Goal: Use online tool/utility

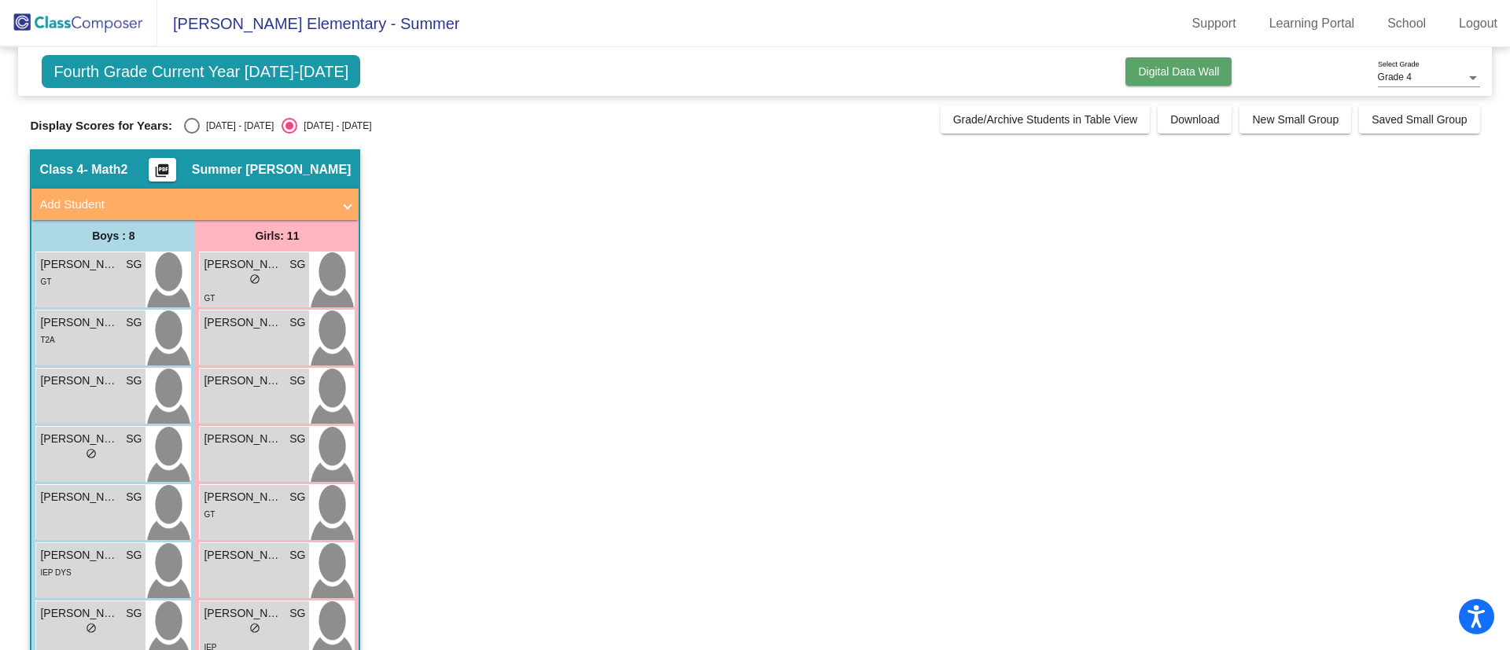
click at [1145, 85] on button "Digital Data Wall" at bounding box center [1178, 71] width 106 height 28
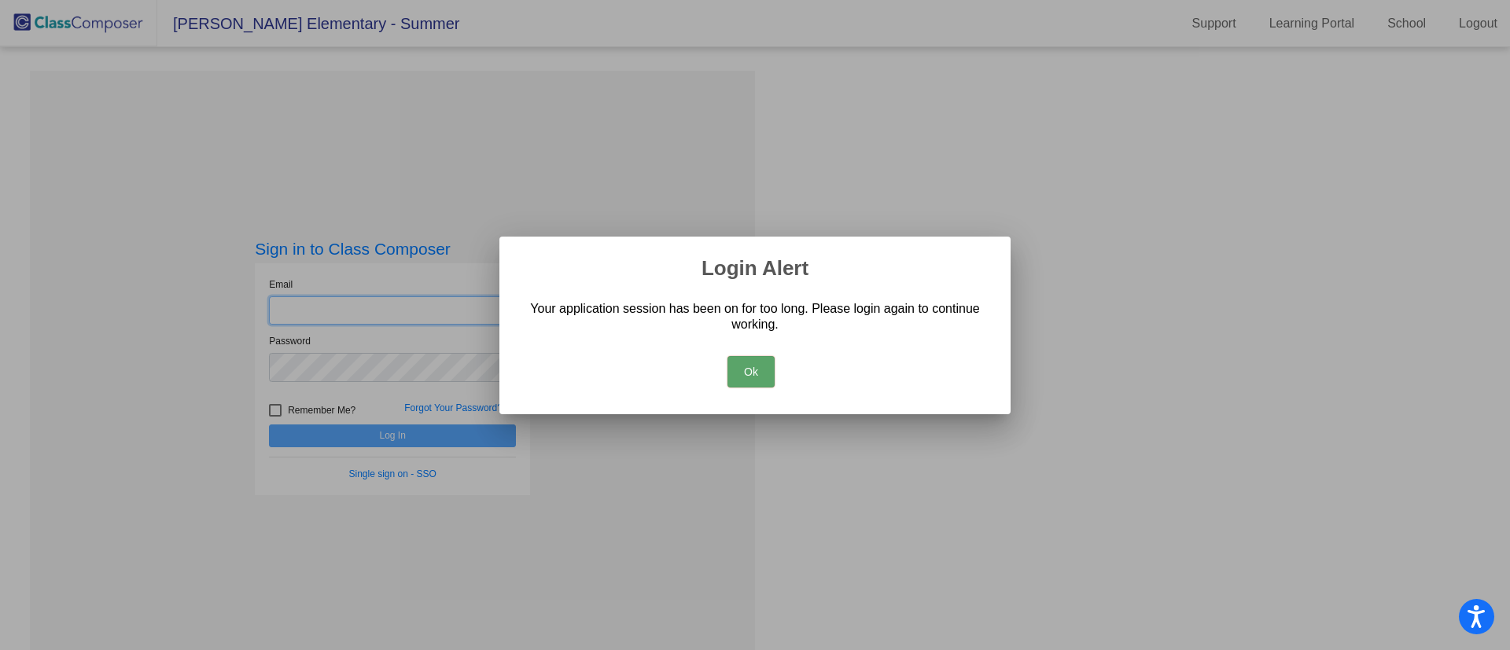
type input "[EMAIL_ADDRESS][DOMAIN_NAME]"
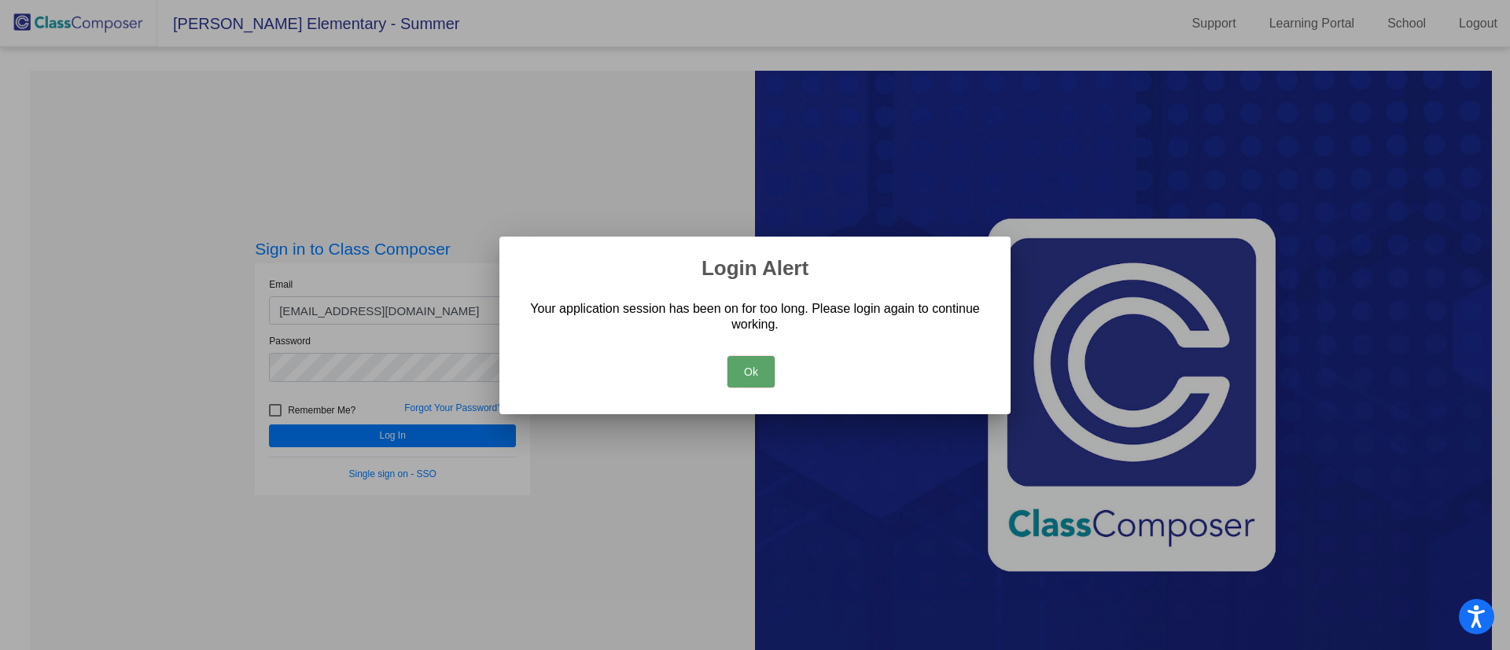
click at [743, 372] on button "Ok" at bounding box center [750, 371] width 47 height 31
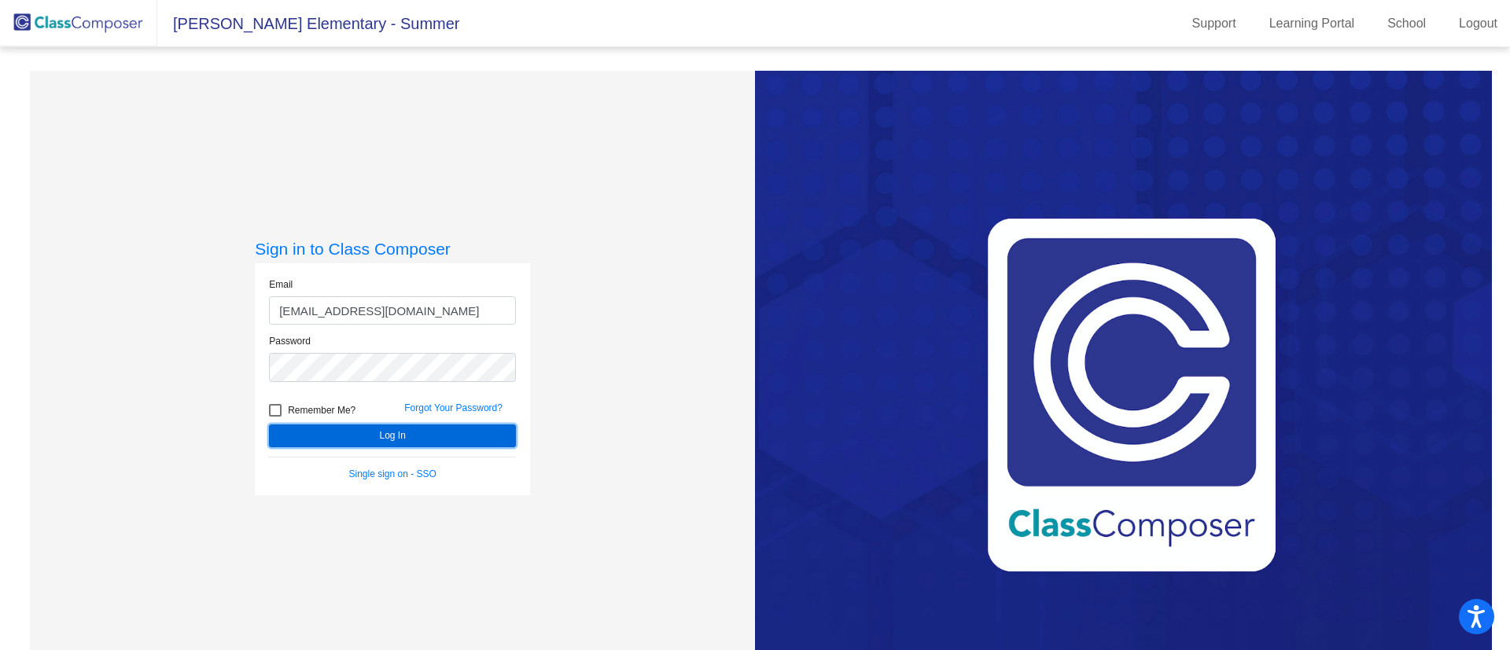
click at [397, 428] on button "Log In" at bounding box center [392, 436] width 247 height 23
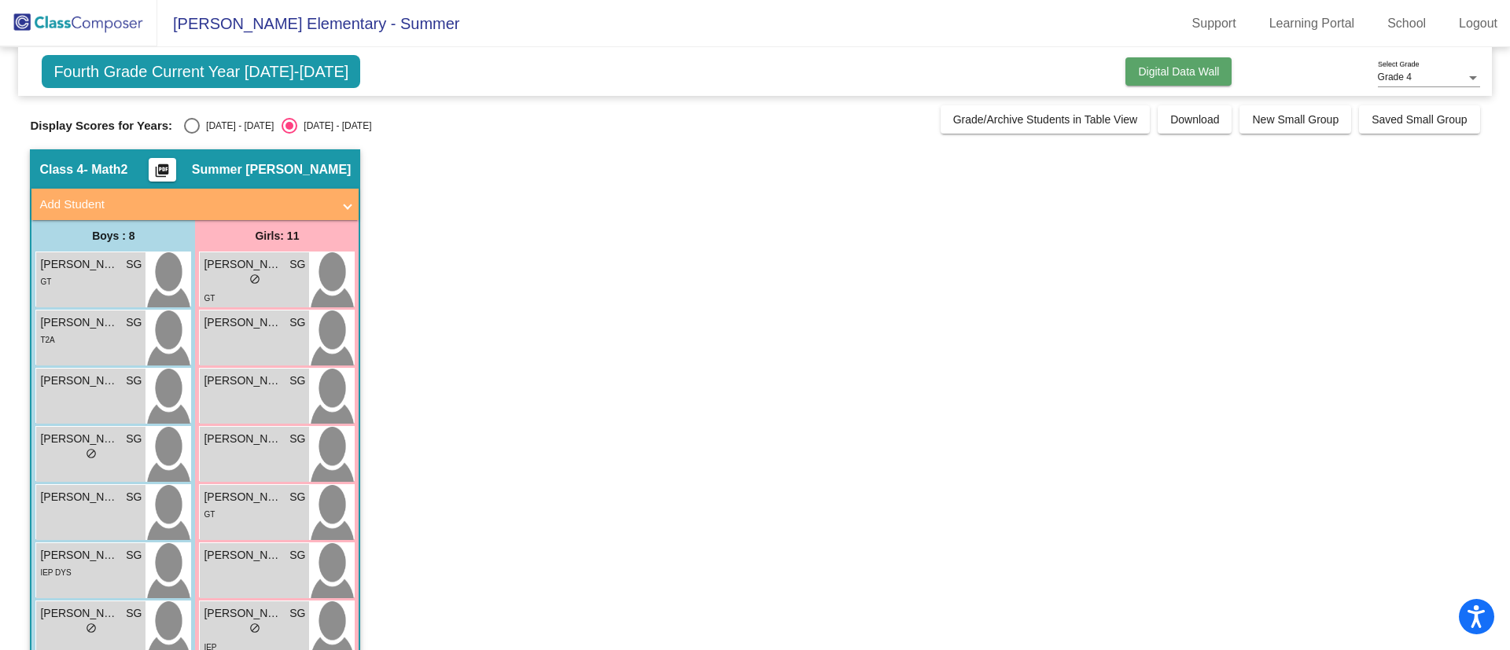
click at [1200, 84] on button "Digital Data Wall" at bounding box center [1178, 71] width 106 height 28
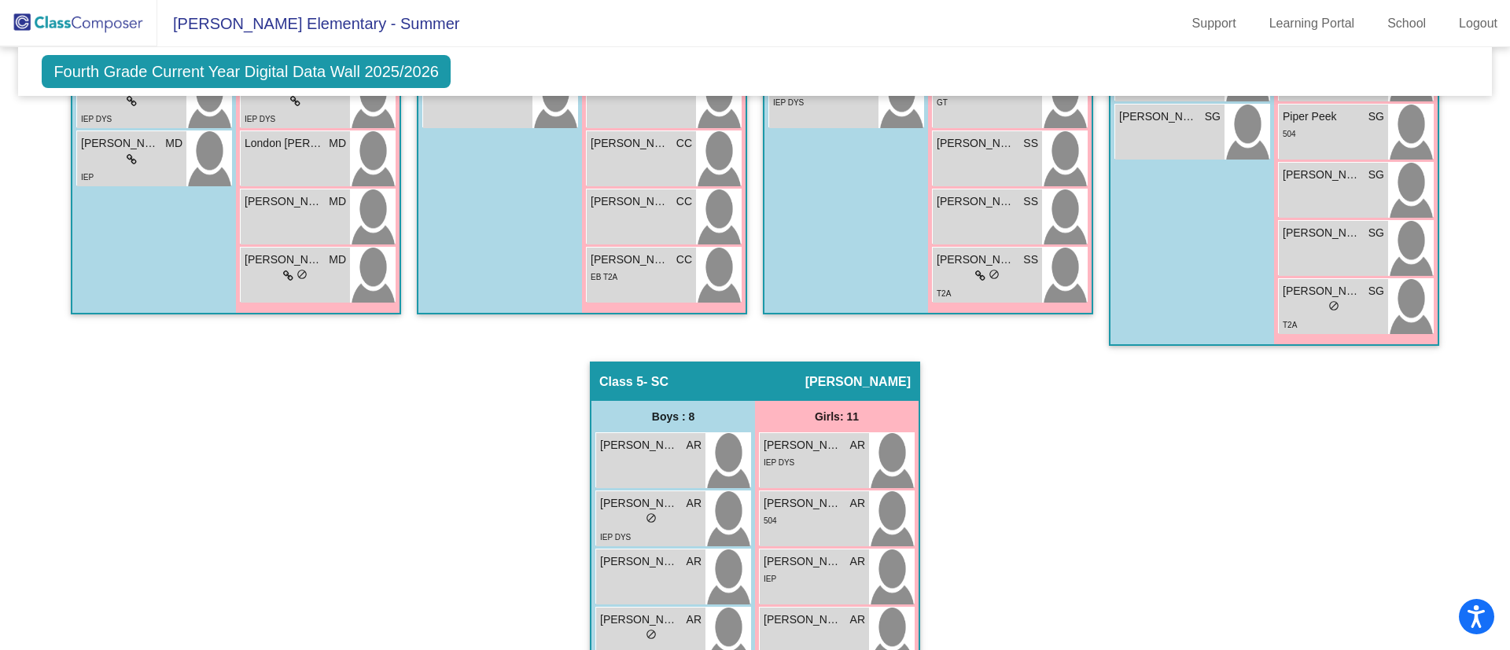
scroll to position [1025, 0]
